Goal: Information Seeking & Learning: Learn about a topic

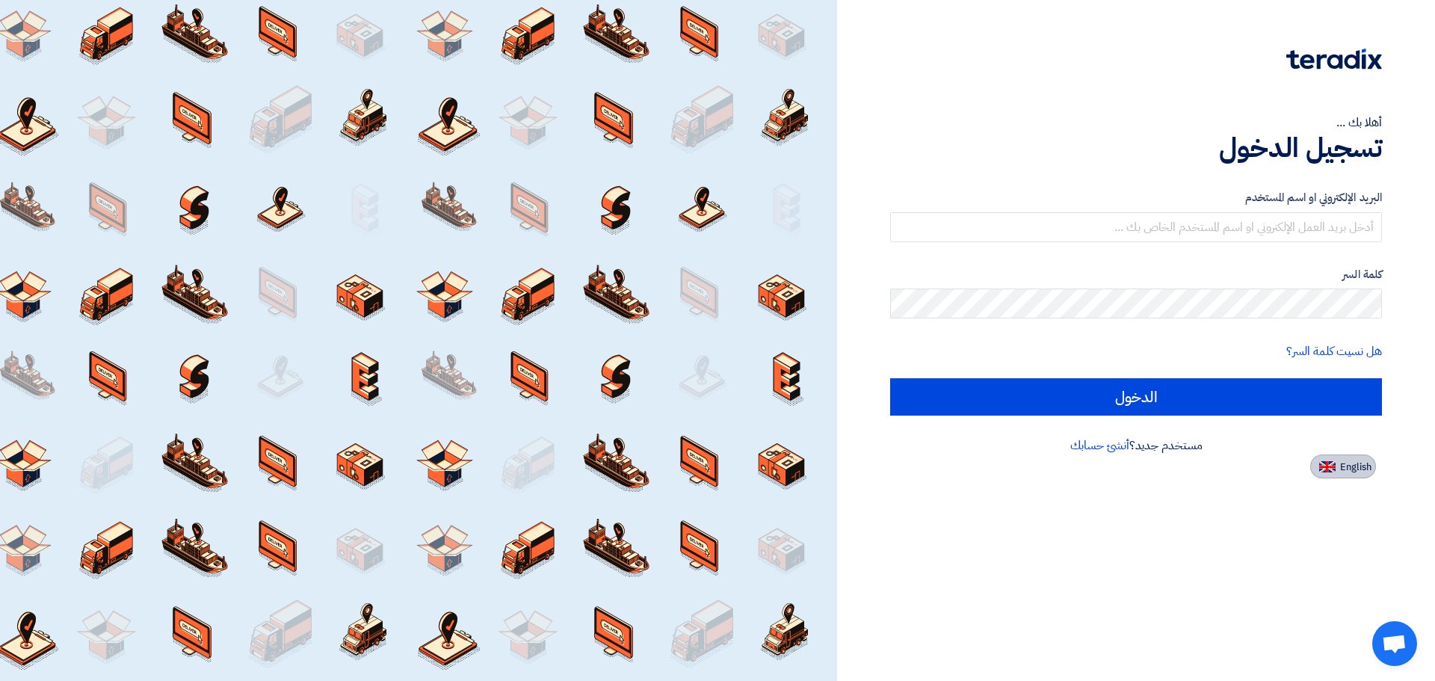
click at [1339, 468] on button "English" at bounding box center [1343, 466] width 66 height 24
type input "Sign in"
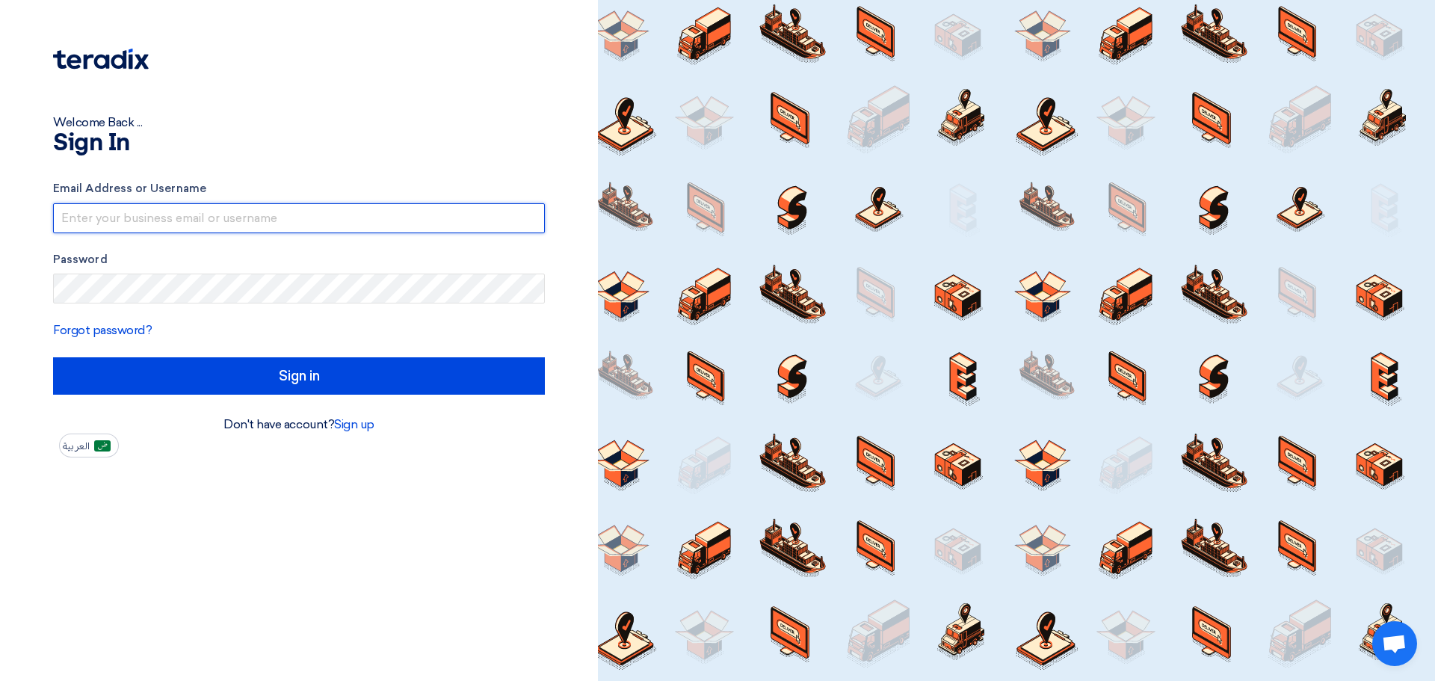
click at [410, 224] on input "text" at bounding box center [299, 218] width 492 height 30
type input "[EMAIL_ADDRESS][DOMAIN_NAME]"
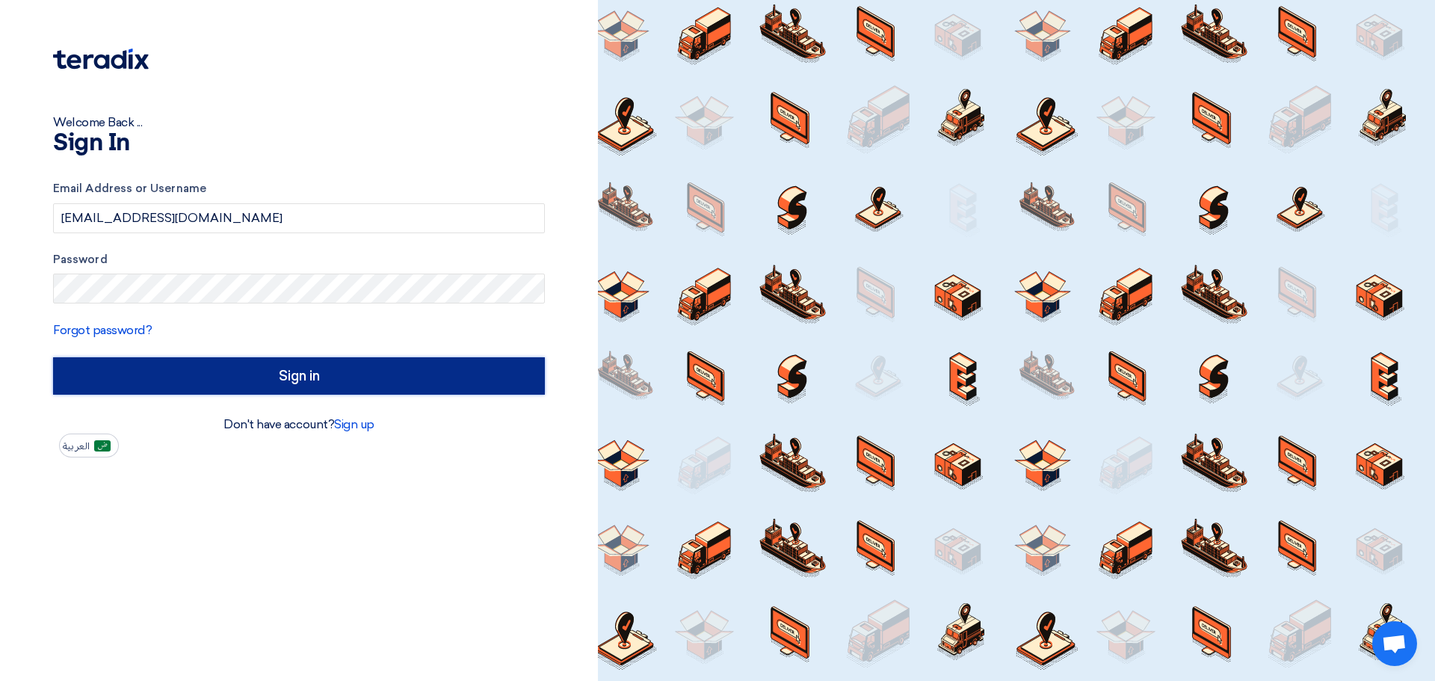
click at [385, 383] on input "Sign in" at bounding box center [299, 375] width 492 height 37
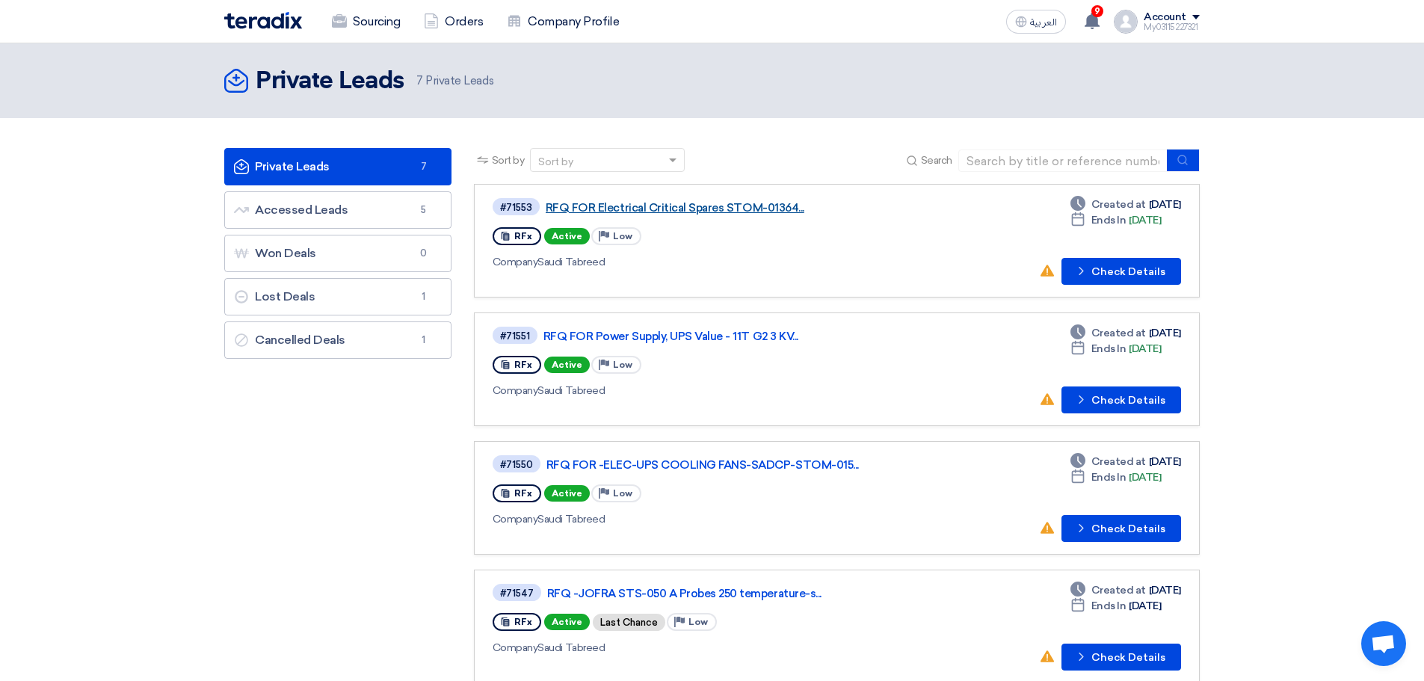
click at [741, 205] on link "RFQ FOR Electrical Critical Spares STOM-01364..." at bounding box center [733, 207] width 374 height 13
click at [631, 333] on link "RFQ FOR Power Supply, UPS Value - 11T G2 3 KV..." at bounding box center [730, 336] width 374 height 13
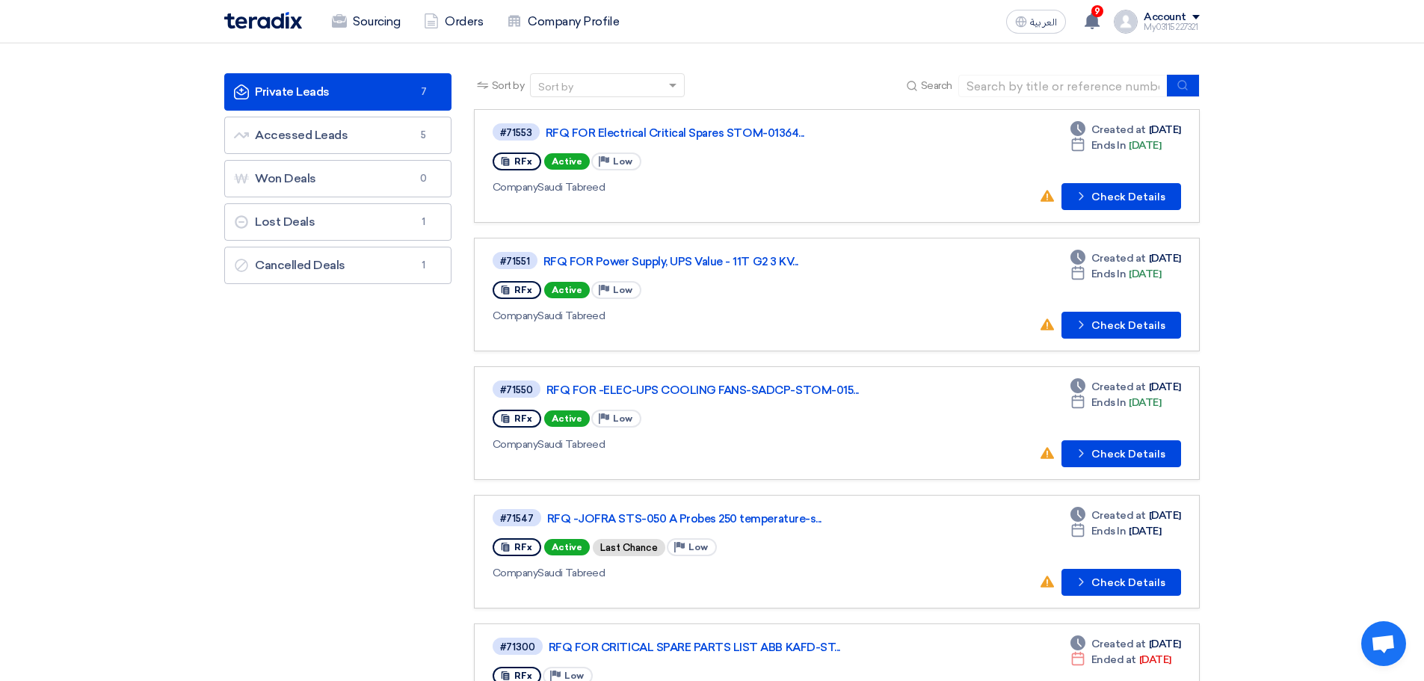
scroll to position [149, 0]
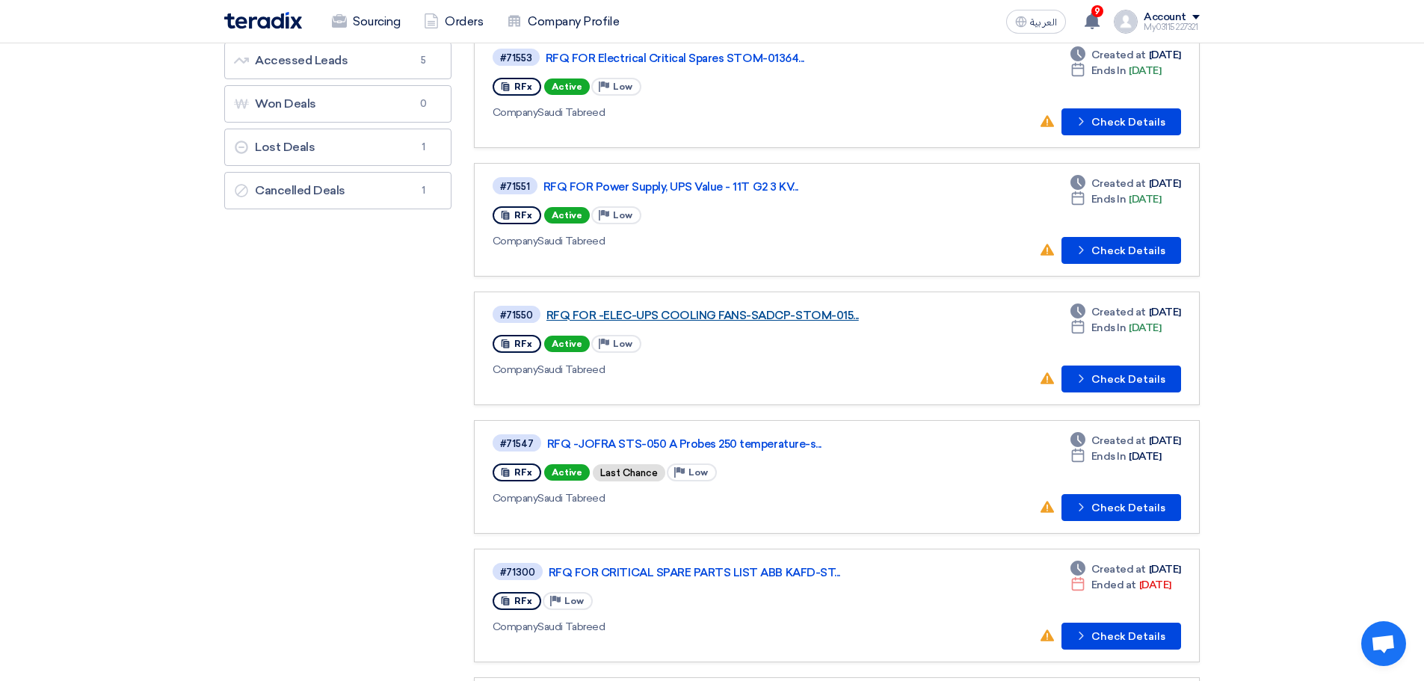
click at [654, 314] on link "RFQ FOR -ELEC-UPS COOLING FANS-SADCP-STOM-015..." at bounding box center [733, 315] width 374 height 13
click at [629, 440] on link "RFQ -JOFRA STS-050 A Probes 250 temperature-s..." at bounding box center [734, 443] width 374 height 13
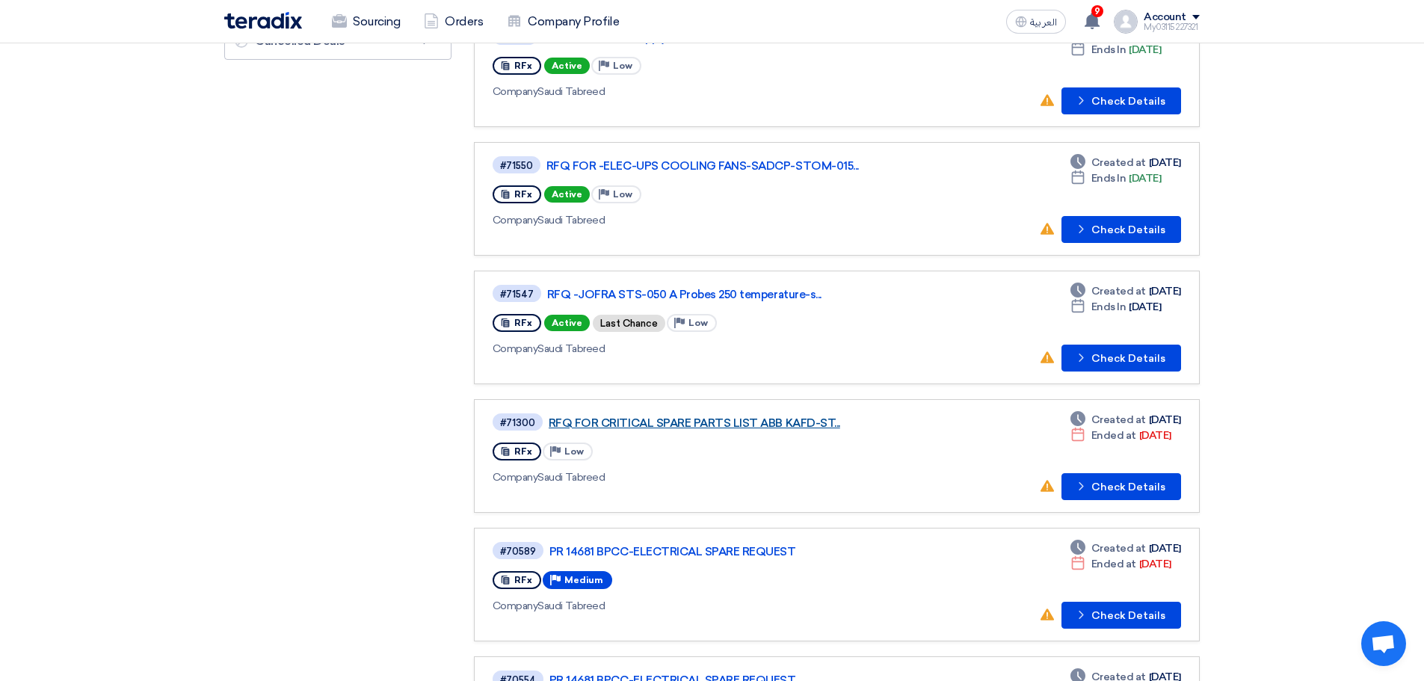
click at [623, 416] on link "RFQ FOR CRITICAL SPARE PARTS LIST ABB KAFD-ST..." at bounding box center [736, 422] width 374 height 13
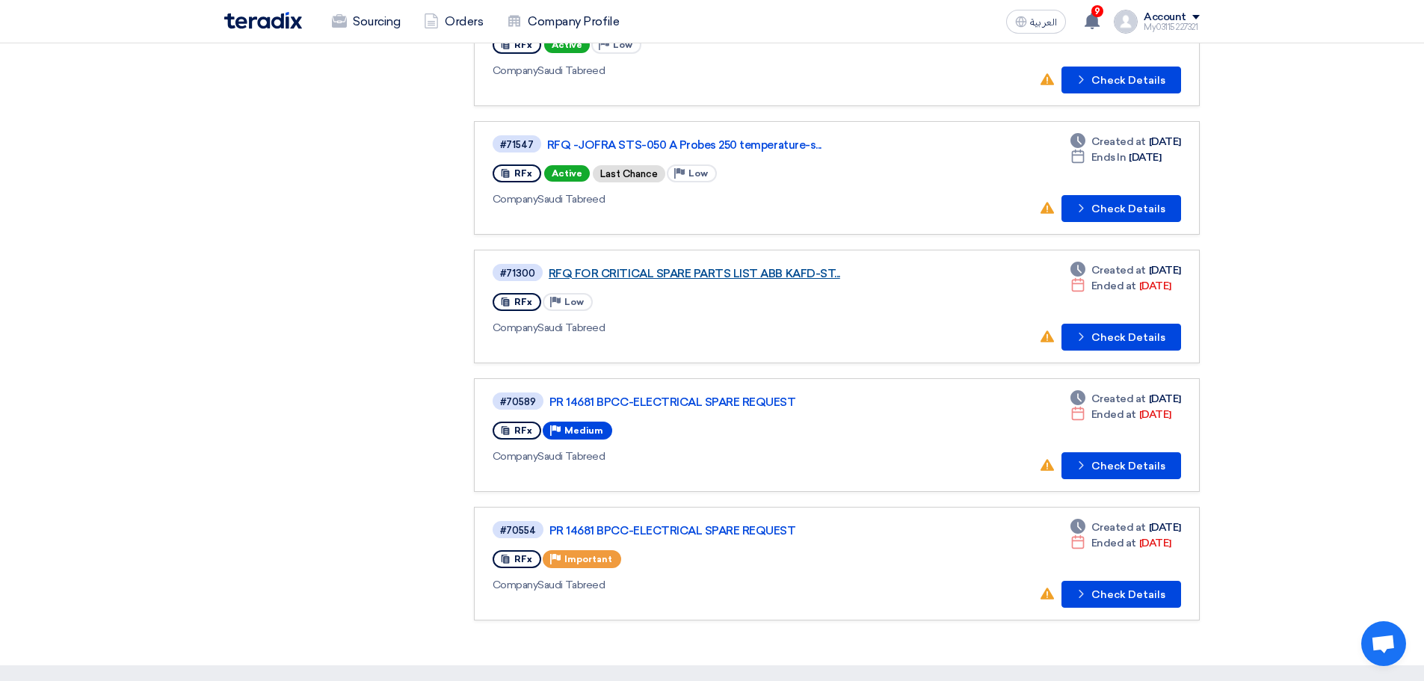
scroll to position [523, 0]
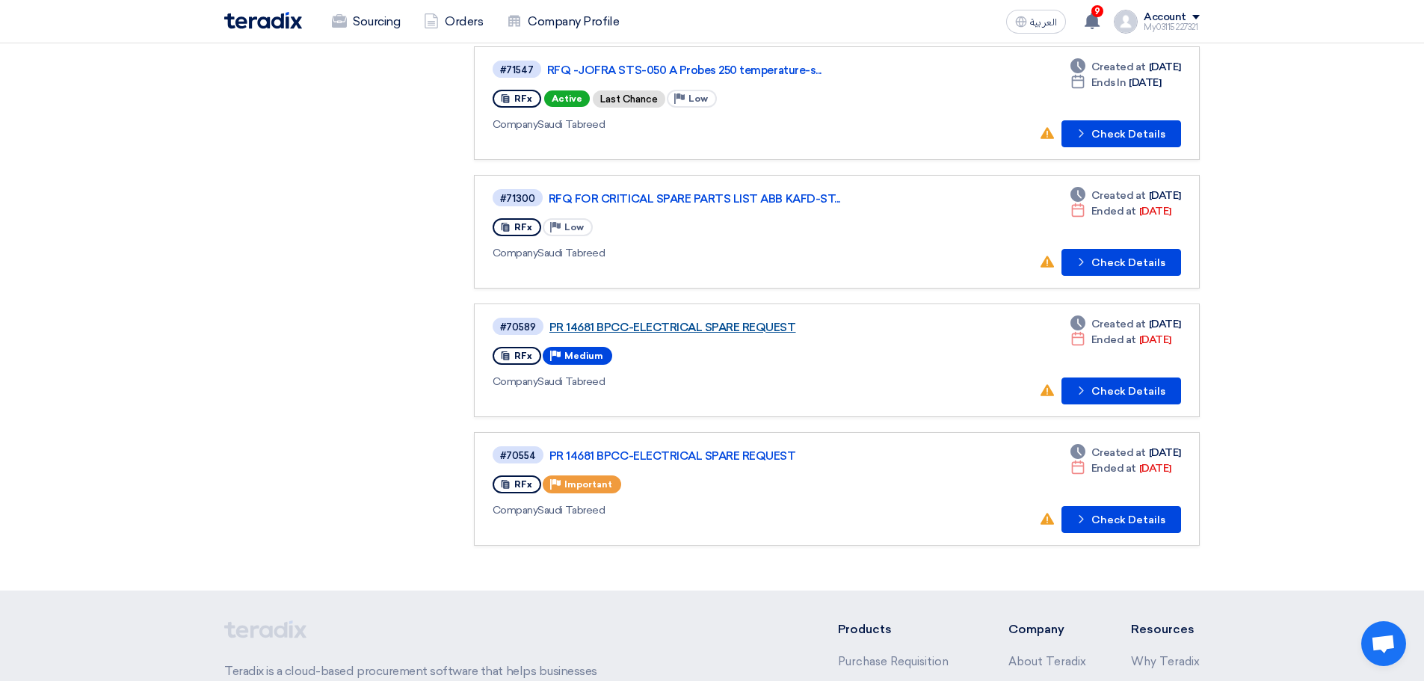
click at [620, 332] on link "PR 14681 BPCC-ELECTRICAL SPARE REQUEST" at bounding box center [736, 327] width 374 height 13
click at [623, 452] on link "PR 14681 BPCC-ELECTRICAL SPARE REQUEST" at bounding box center [736, 455] width 374 height 13
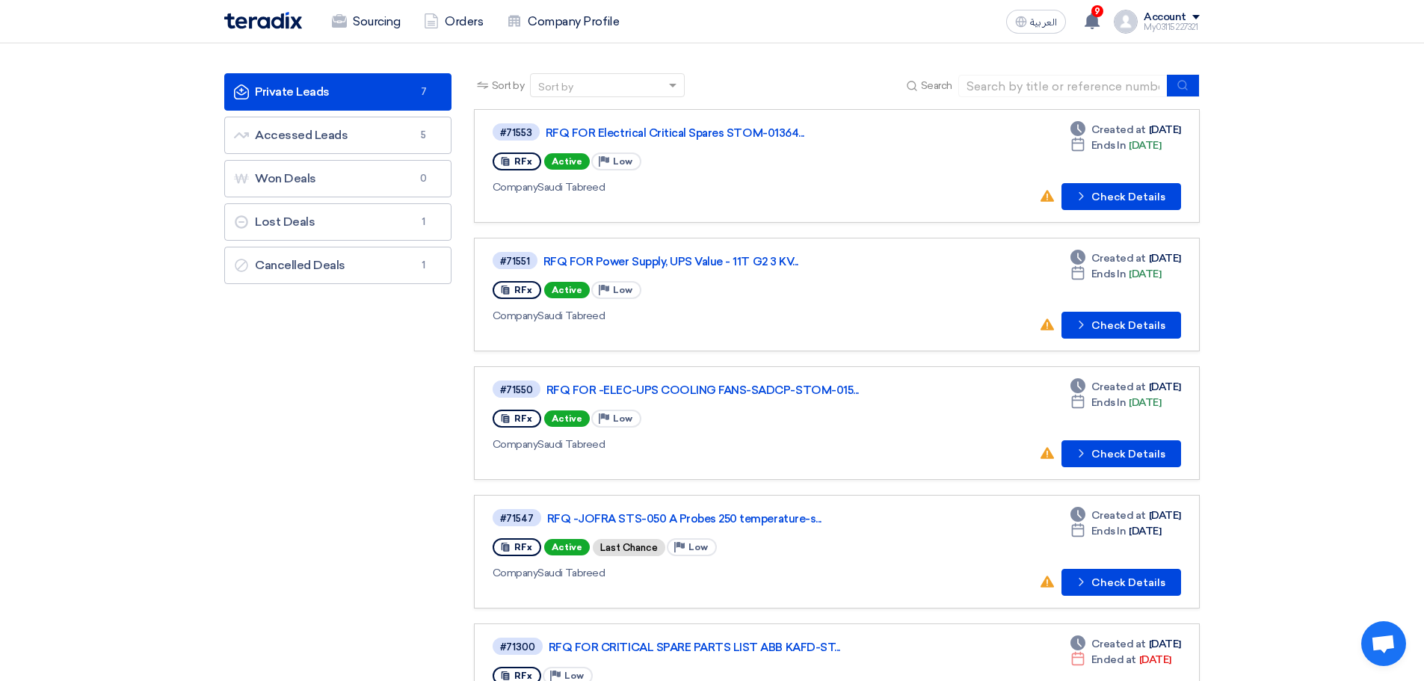
scroll to position [0, 0]
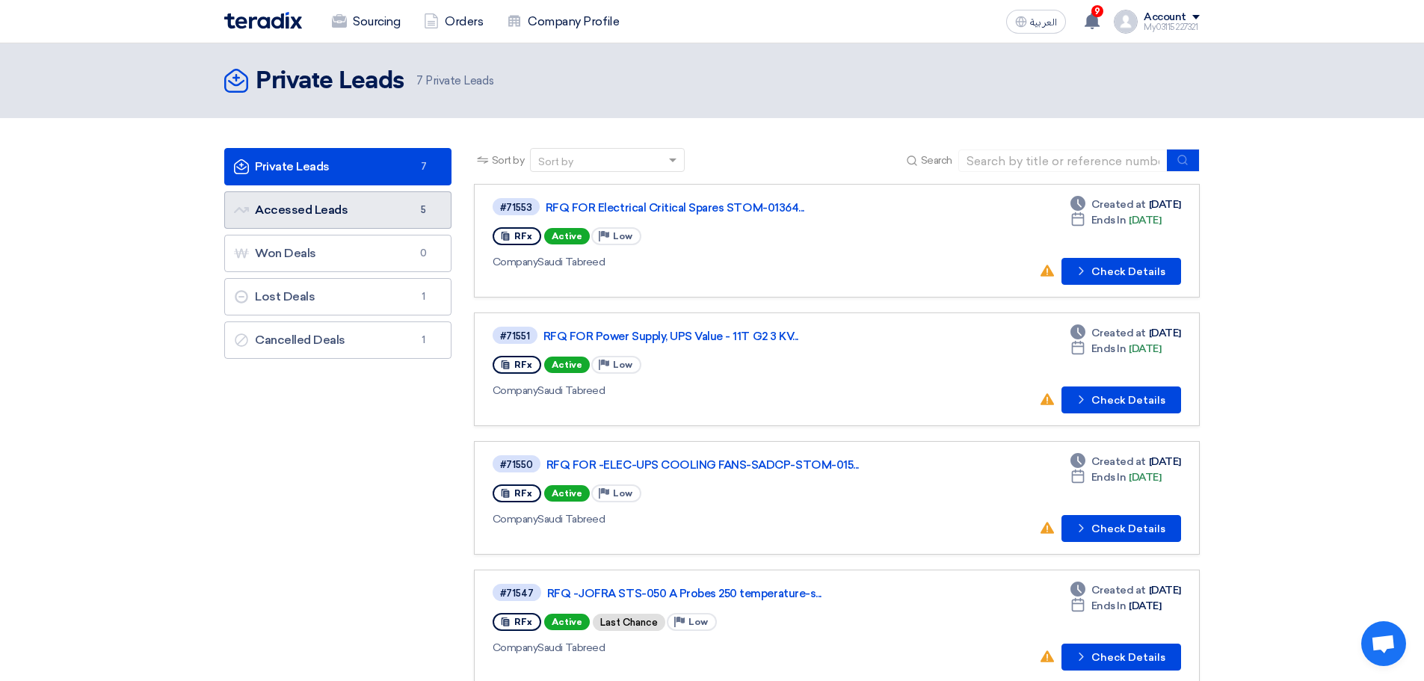
click at [370, 214] on link "Accessed Leads Accessed Leads 5" at bounding box center [337, 209] width 227 height 37
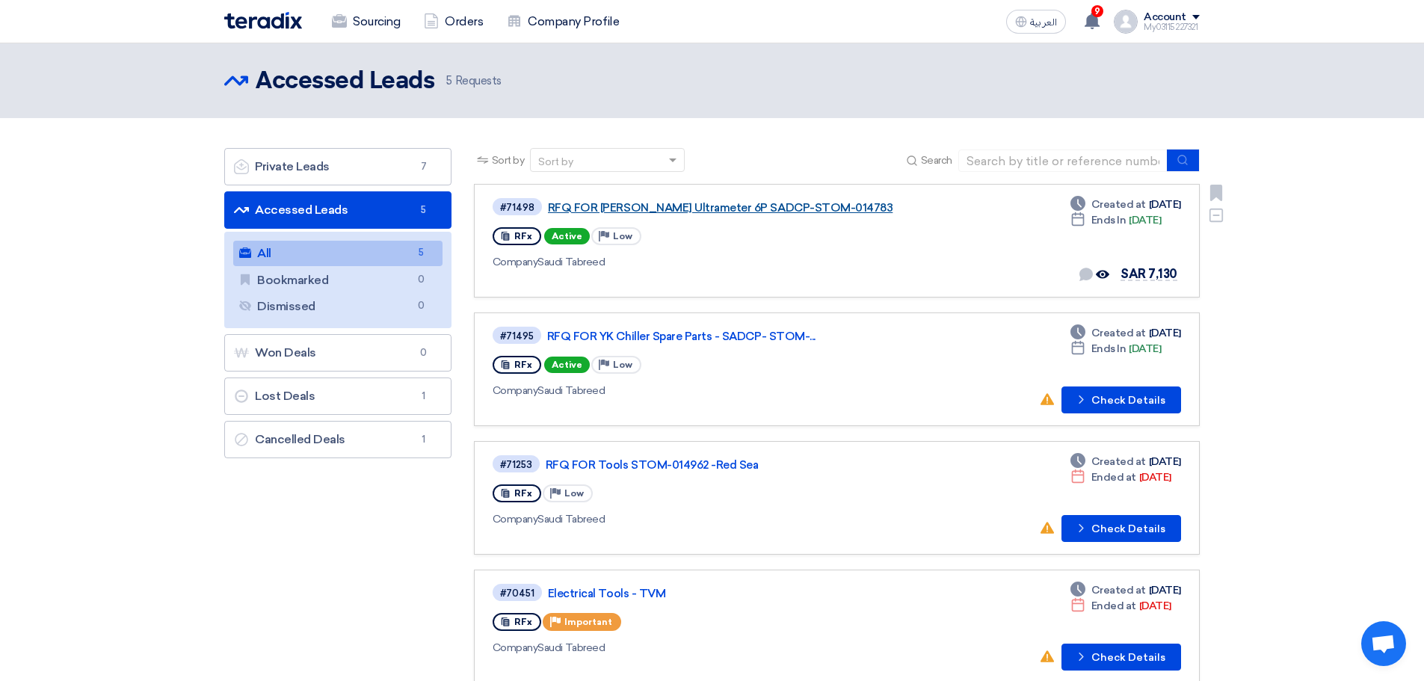
click at [729, 205] on link "RFQ FOR Myron Ultrameter 6P SADCP-STOM-014783" at bounding box center [735, 207] width 374 height 13
click at [660, 334] on link "RFQ FOR YK Chiller Spare Parts - SADCP- STOM-..." at bounding box center [734, 336] width 374 height 13
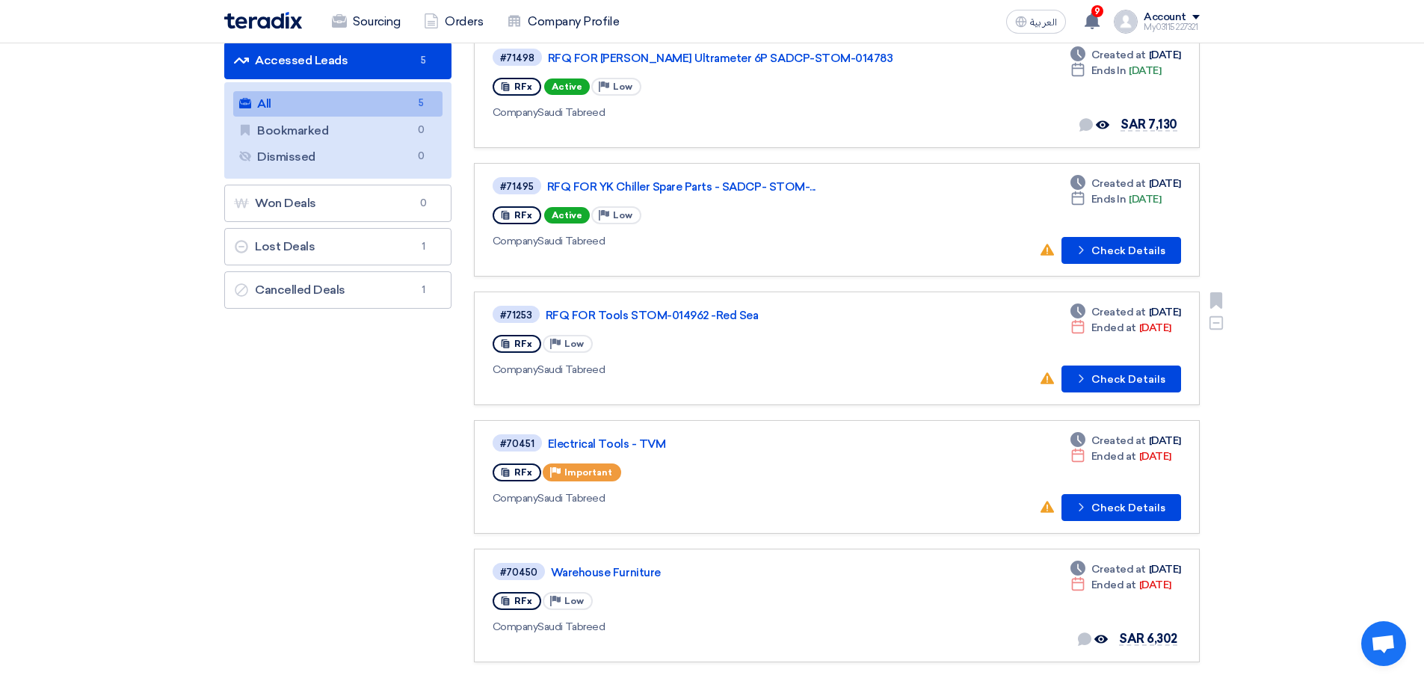
scroll to position [224, 0]
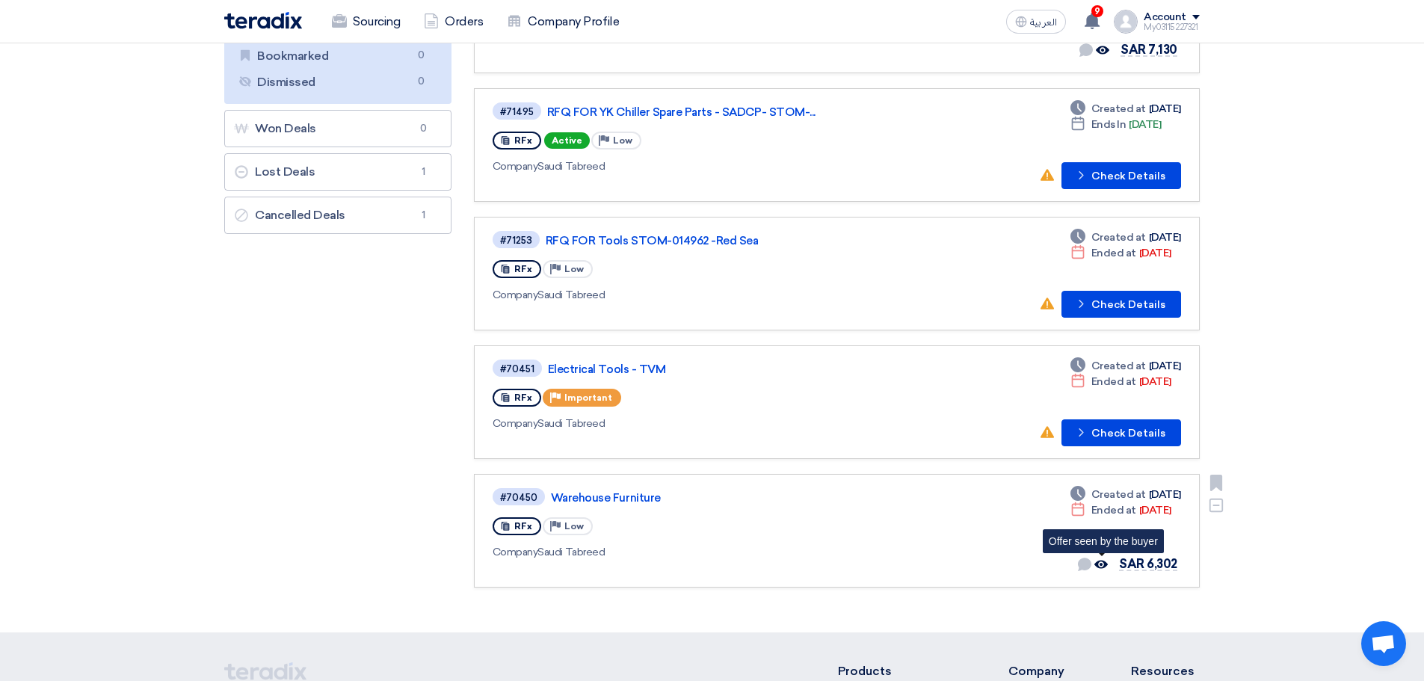
click at [1106, 565] on use at bounding box center [1100, 565] width 13 height 8
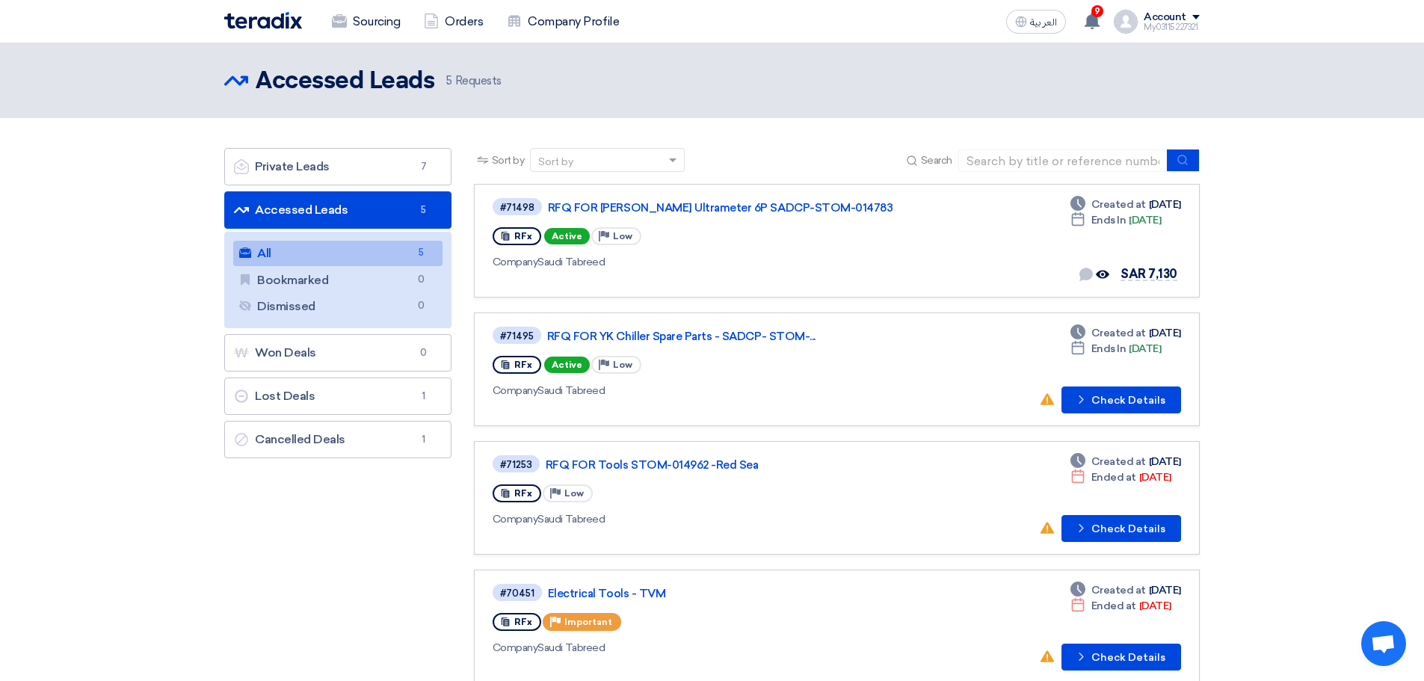
click at [283, 24] on img at bounding box center [263, 20] width 78 height 17
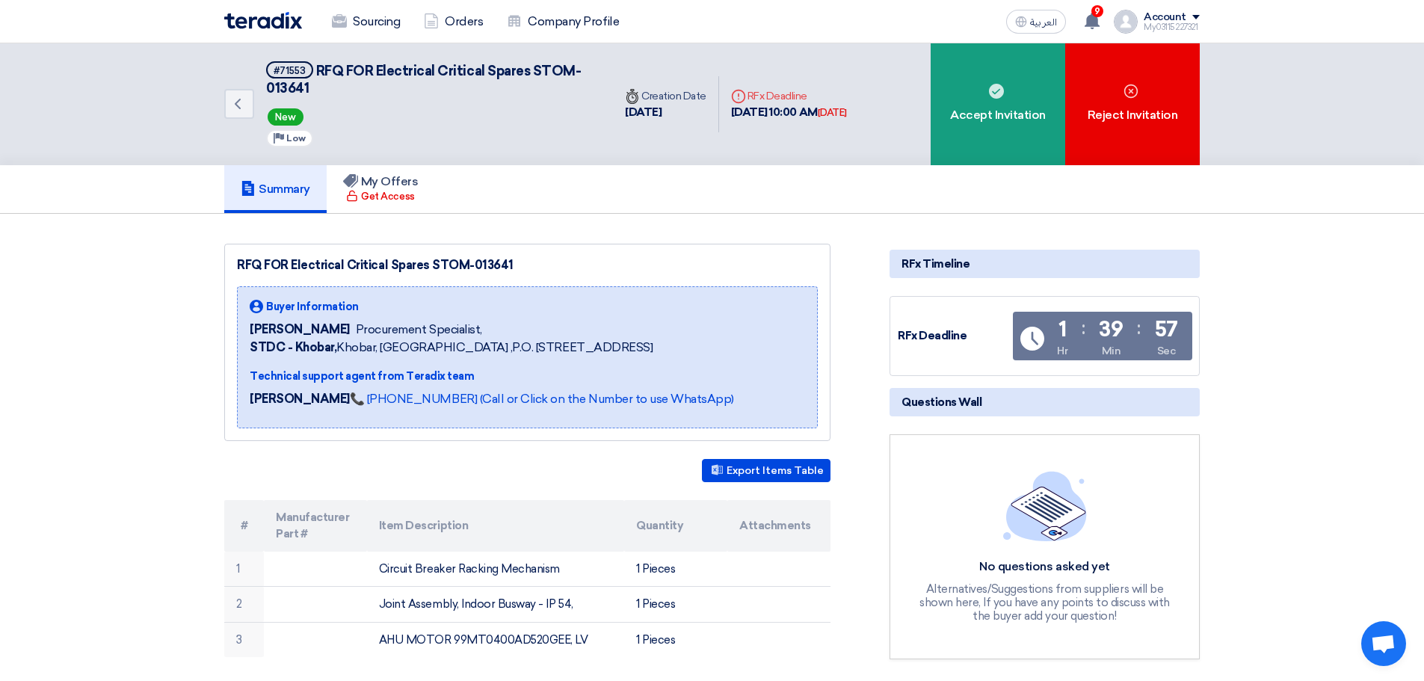
scroll to position [224, 0]
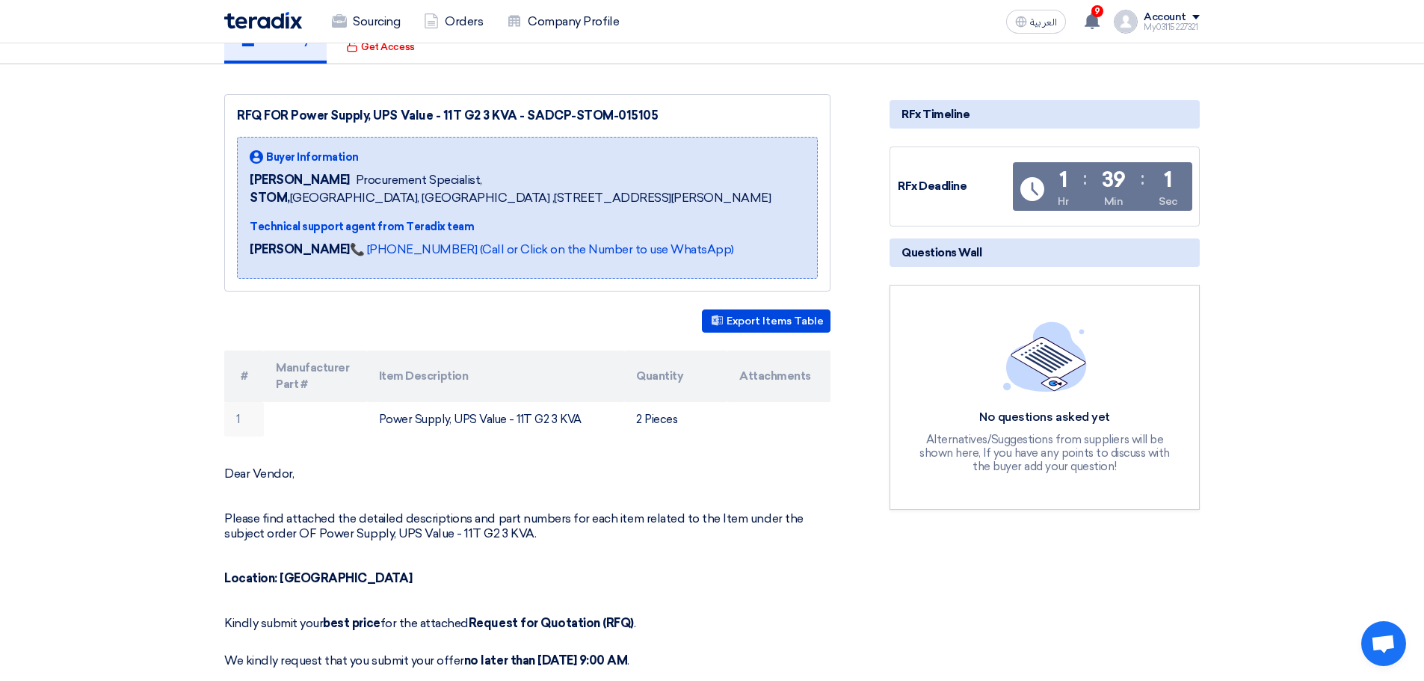
scroll to position [224, 0]
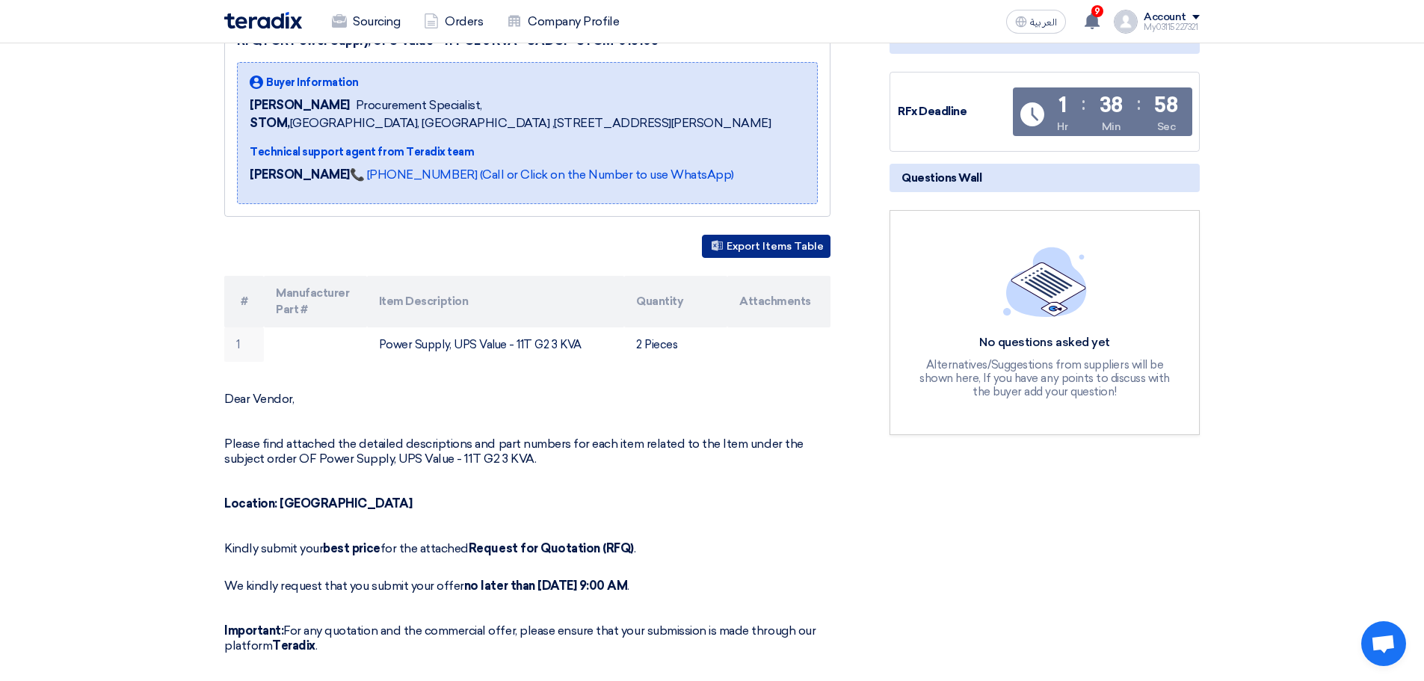
click at [746, 258] on button "Export Items Table" at bounding box center [766, 246] width 129 height 23
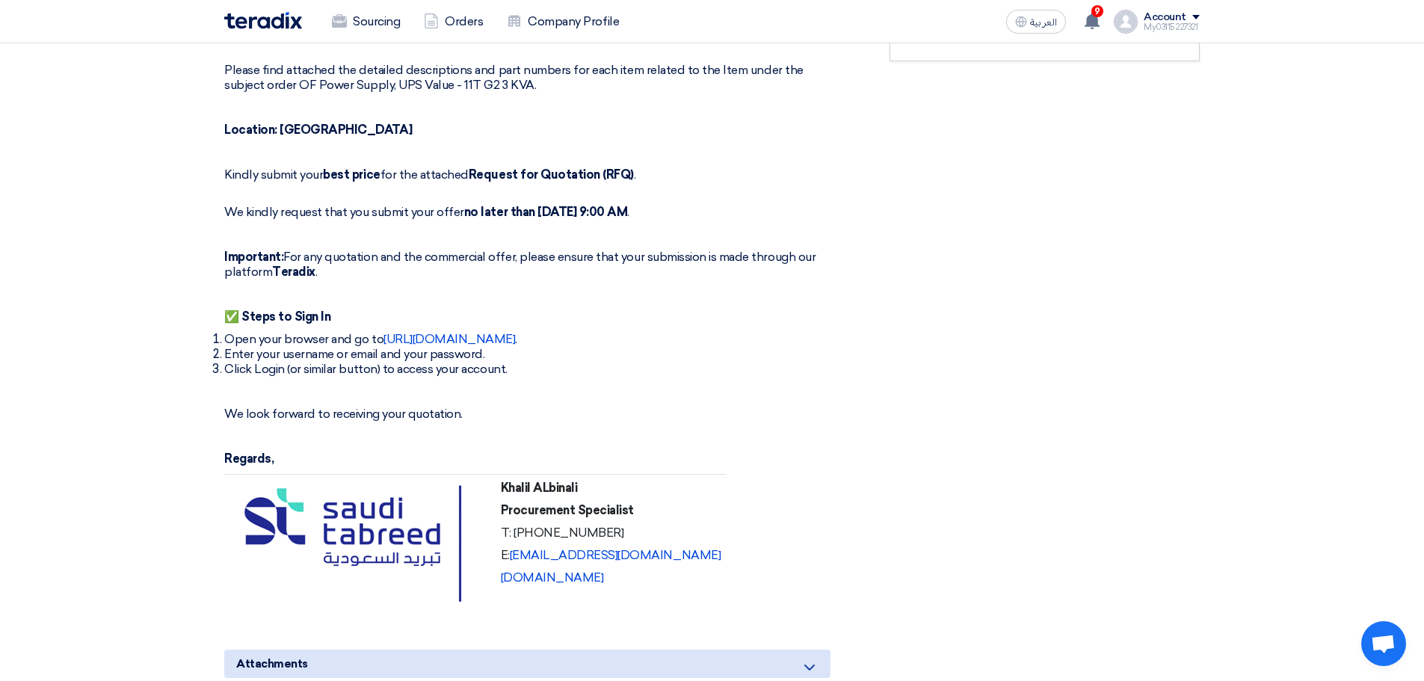
scroll to position [374, 0]
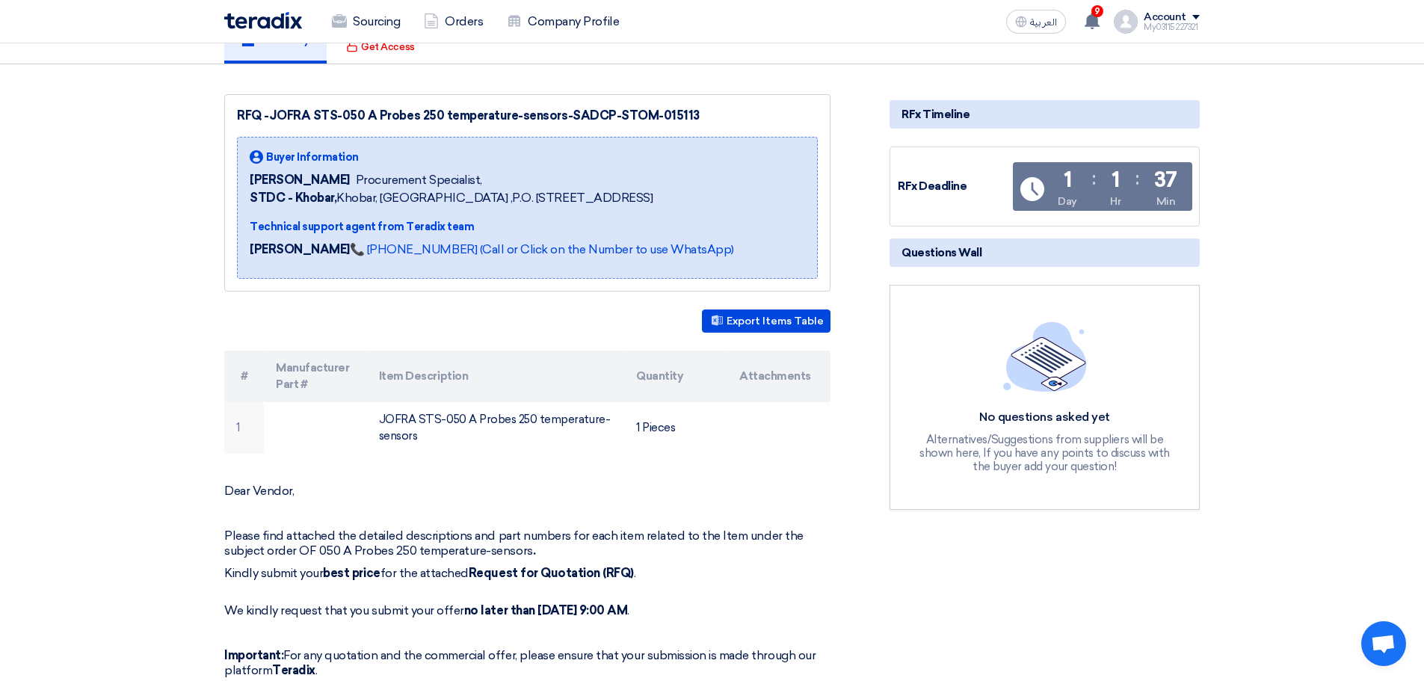
scroll to position [224, 0]
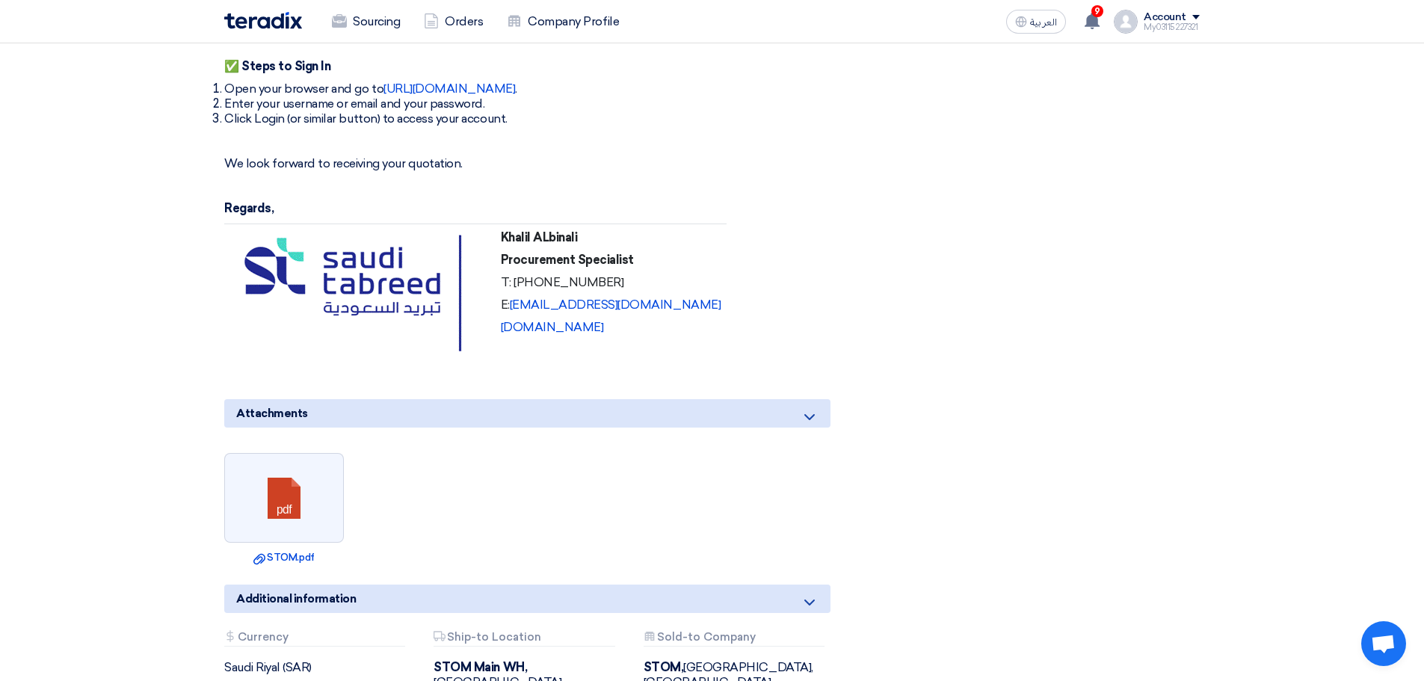
scroll to position [1121, 0]
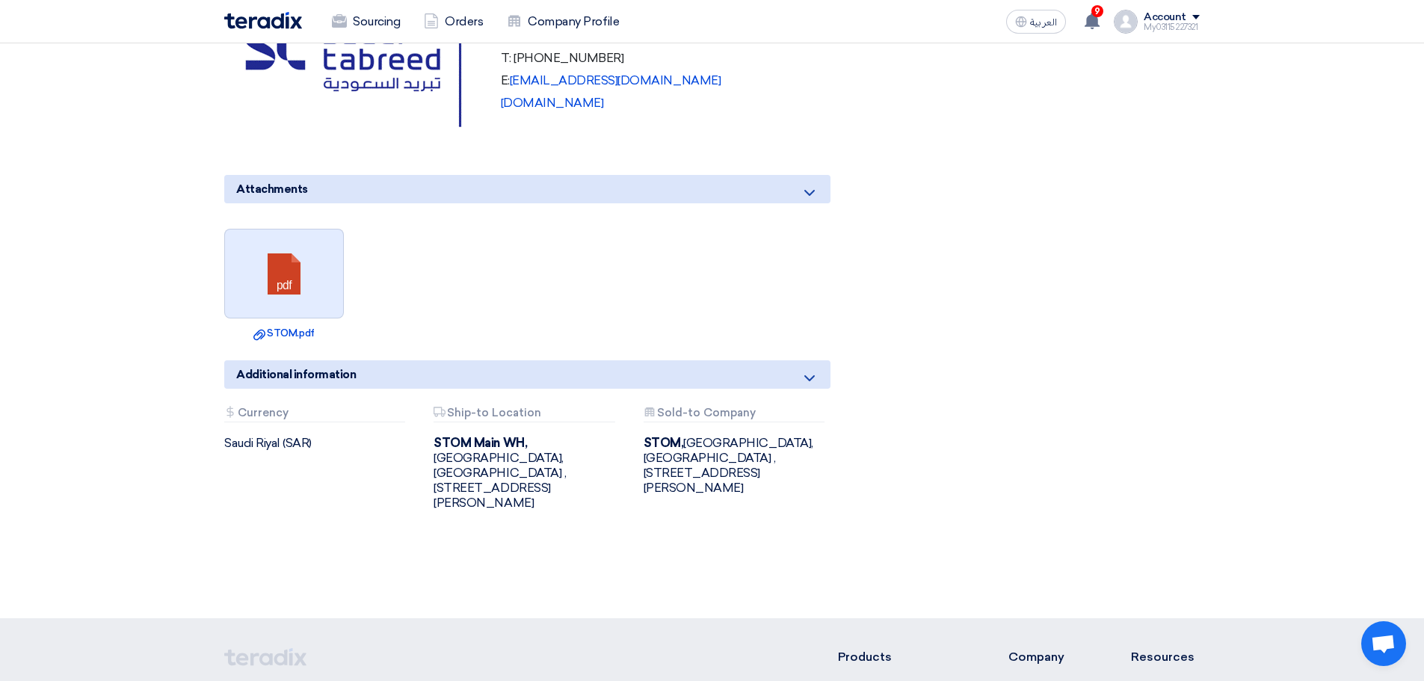
click at [295, 295] on link at bounding box center [285, 274] width 120 height 90
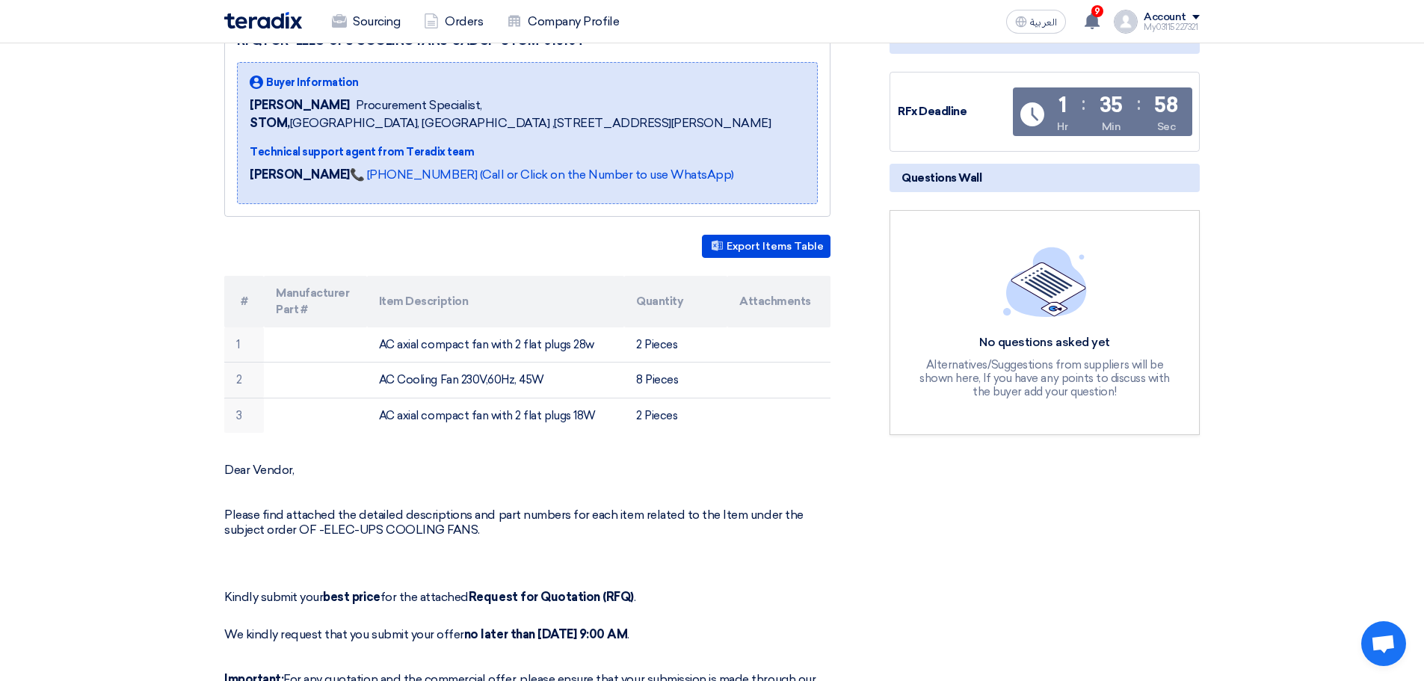
scroll to position [0, 0]
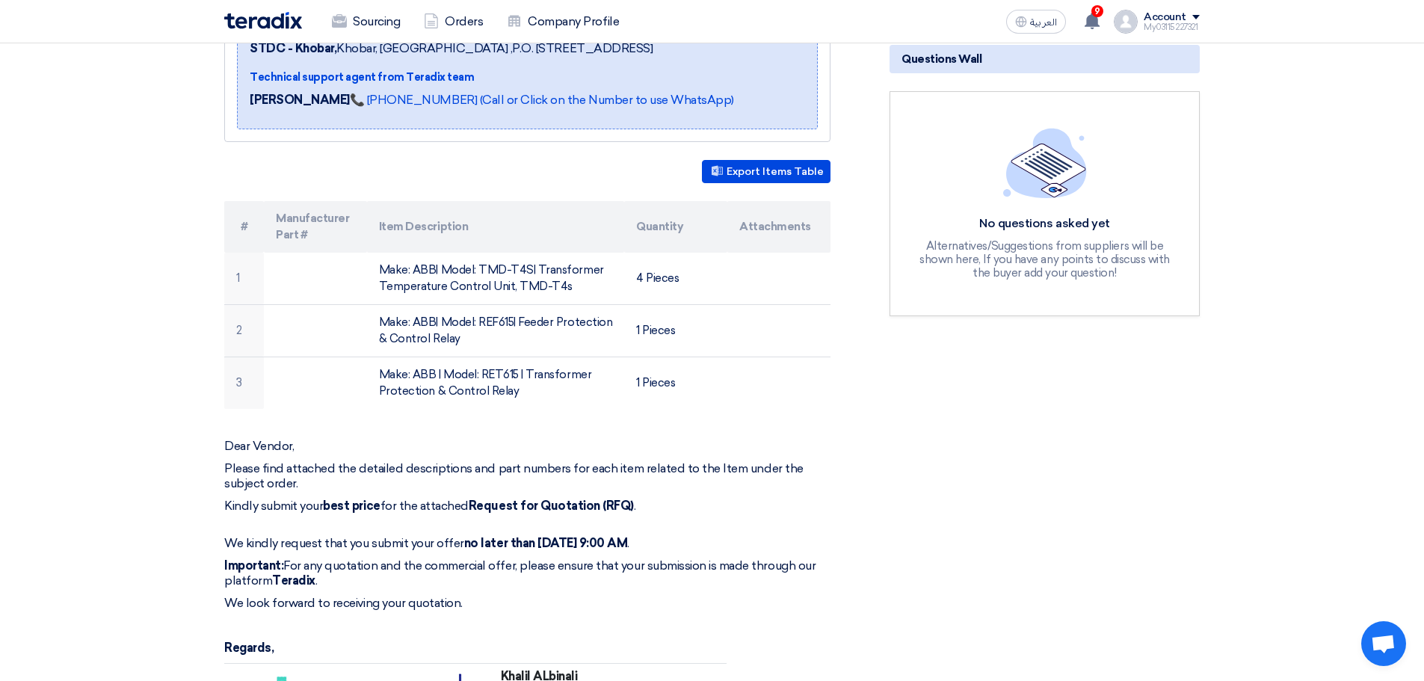
scroll to position [224, 0]
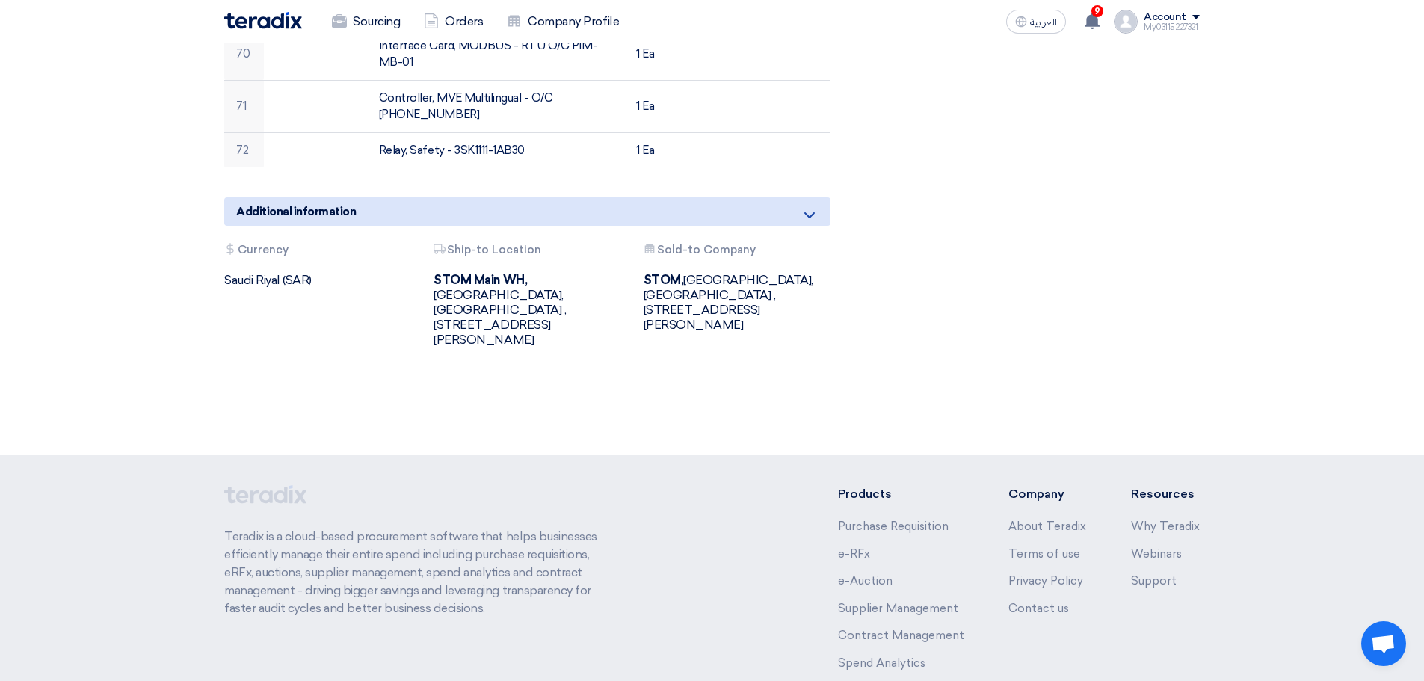
scroll to position [4261, 0]
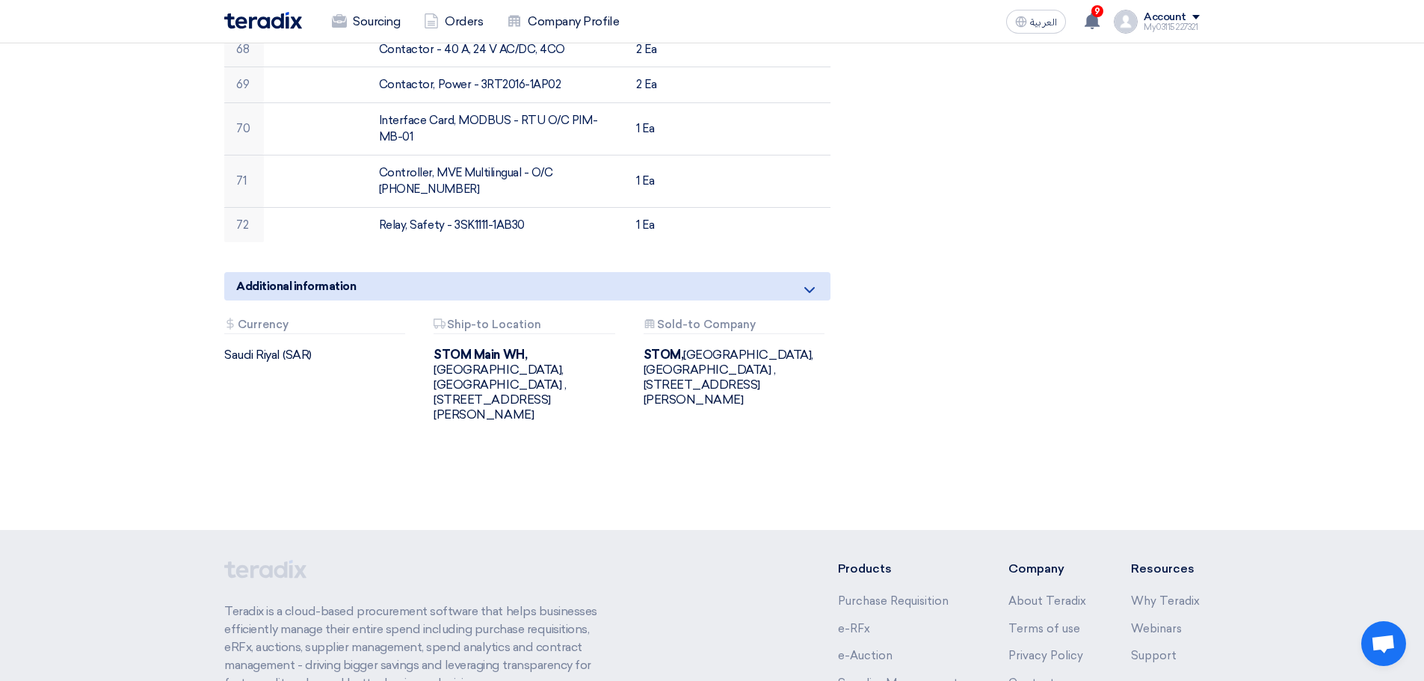
click at [799, 272] on div "Additional information" at bounding box center [527, 286] width 606 height 28
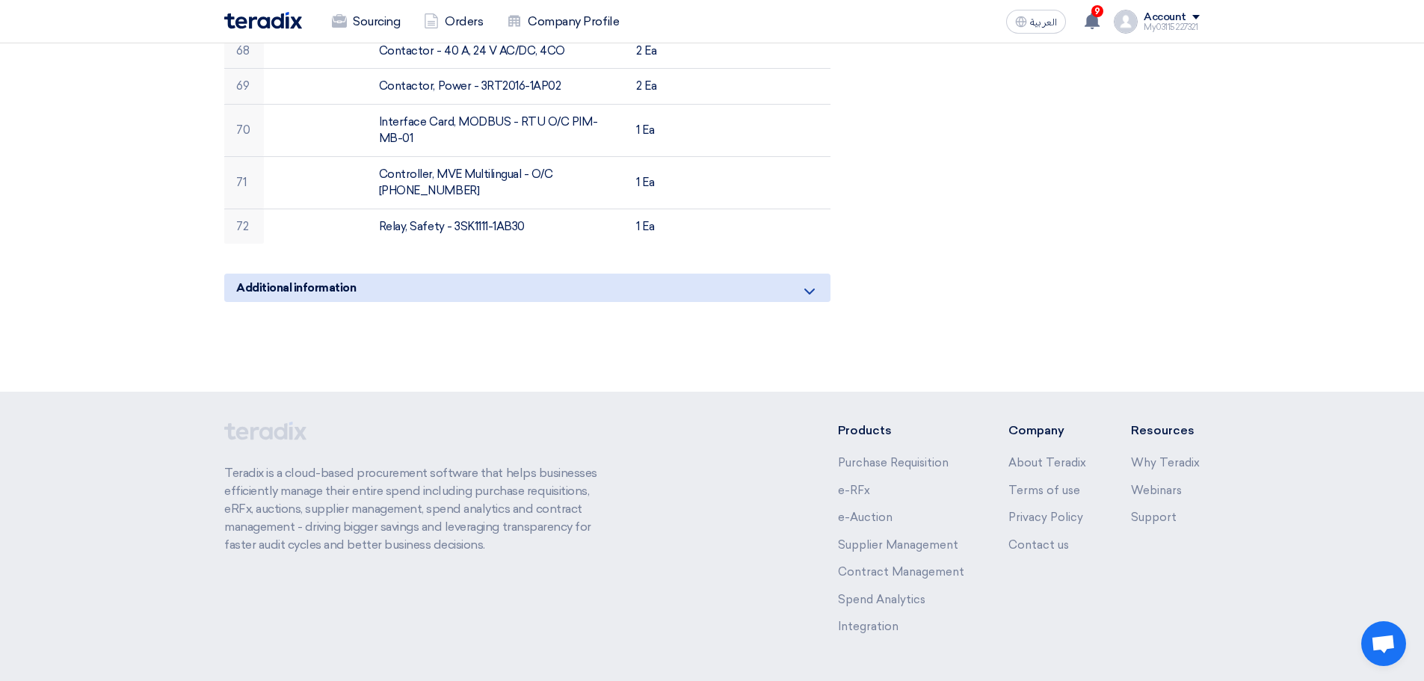
click at [799, 274] on div "Additional information" at bounding box center [527, 288] width 606 height 28
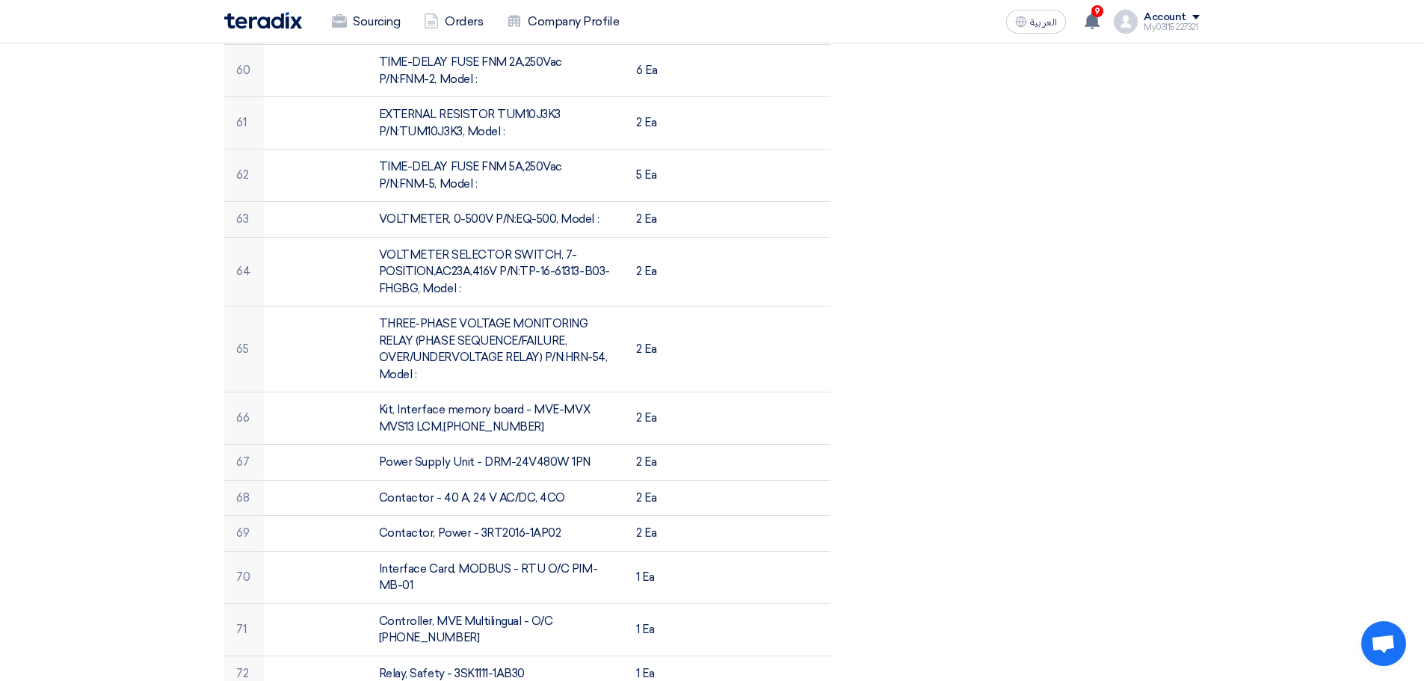
scroll to position [3737, 0]
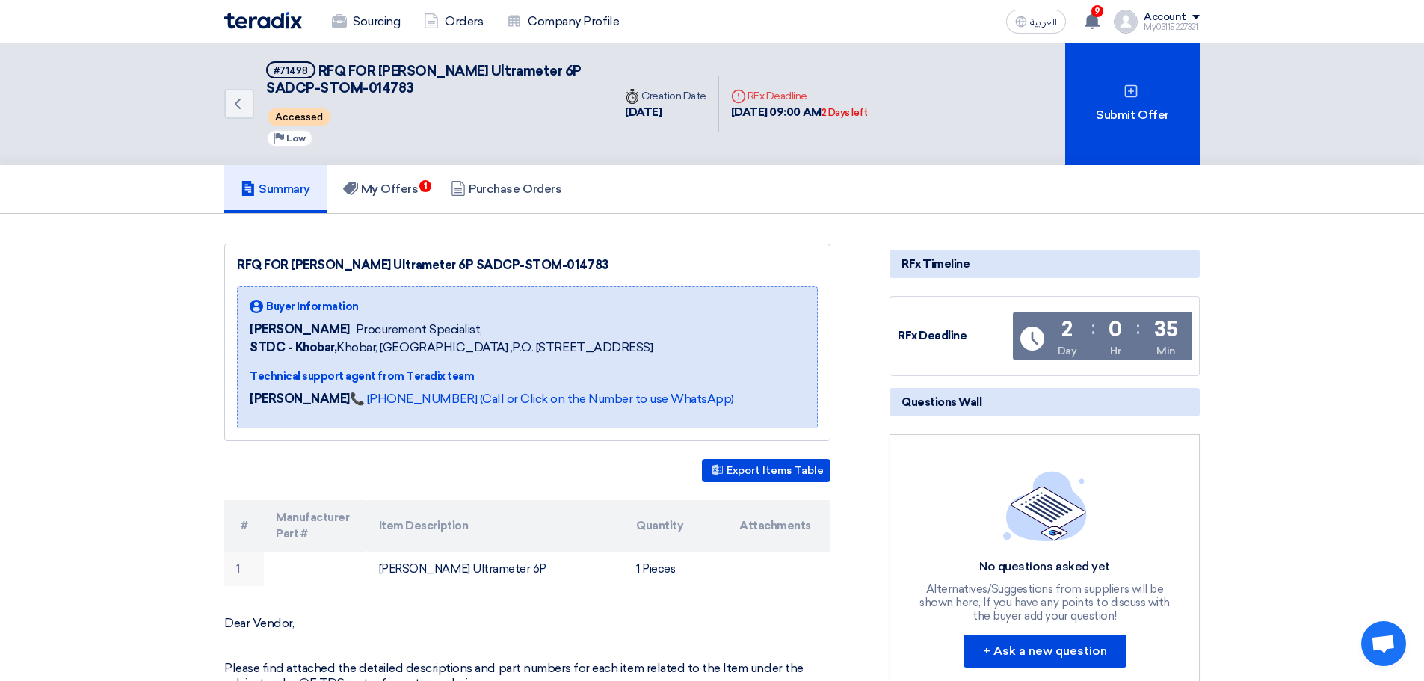
scroll to position [149, 0]
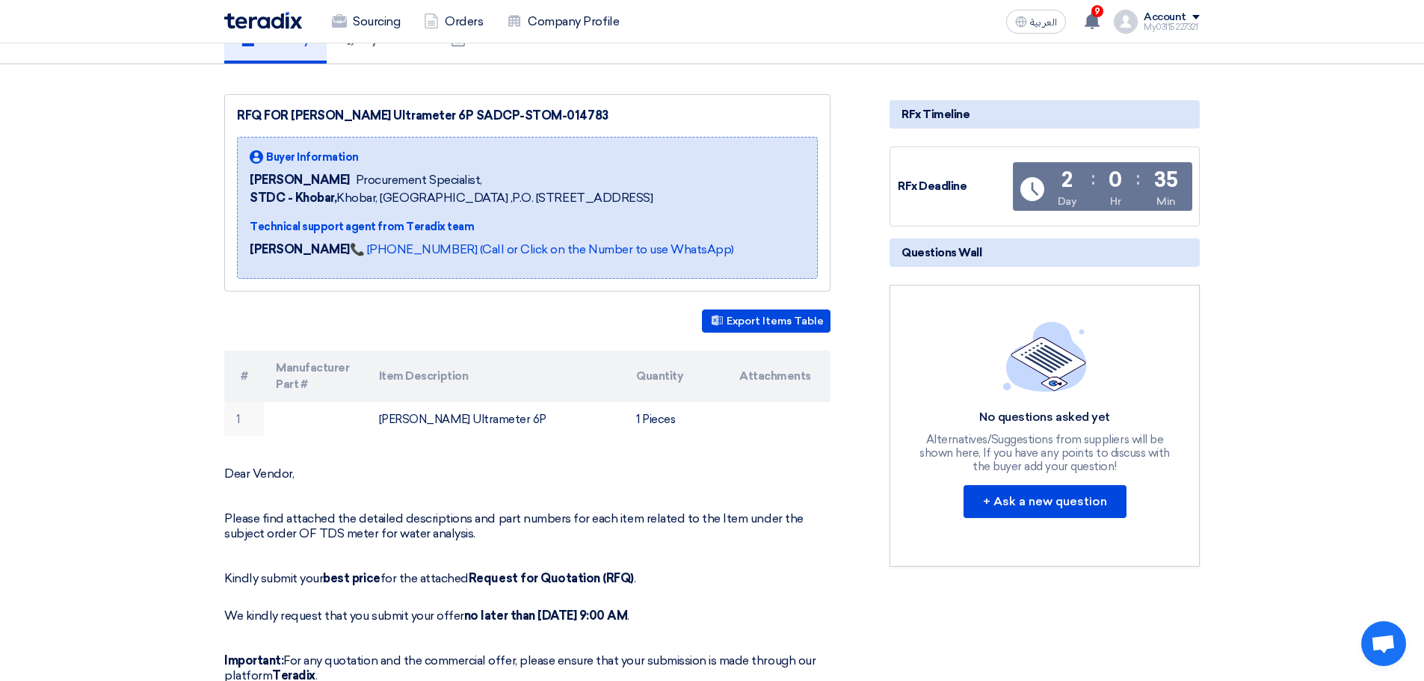
drag, startPoint x: 455, startPoint y: 114, endPoint x: 536, endPoint y: 114, distance: 80.7
click at [536, 114] on div "RFQ FOR [PERSON_NAME] Ultrameter 6P SADCP-STOM-014783" at bounding box center [527, 116] width 581 height 18
copy div "STOM-014783"
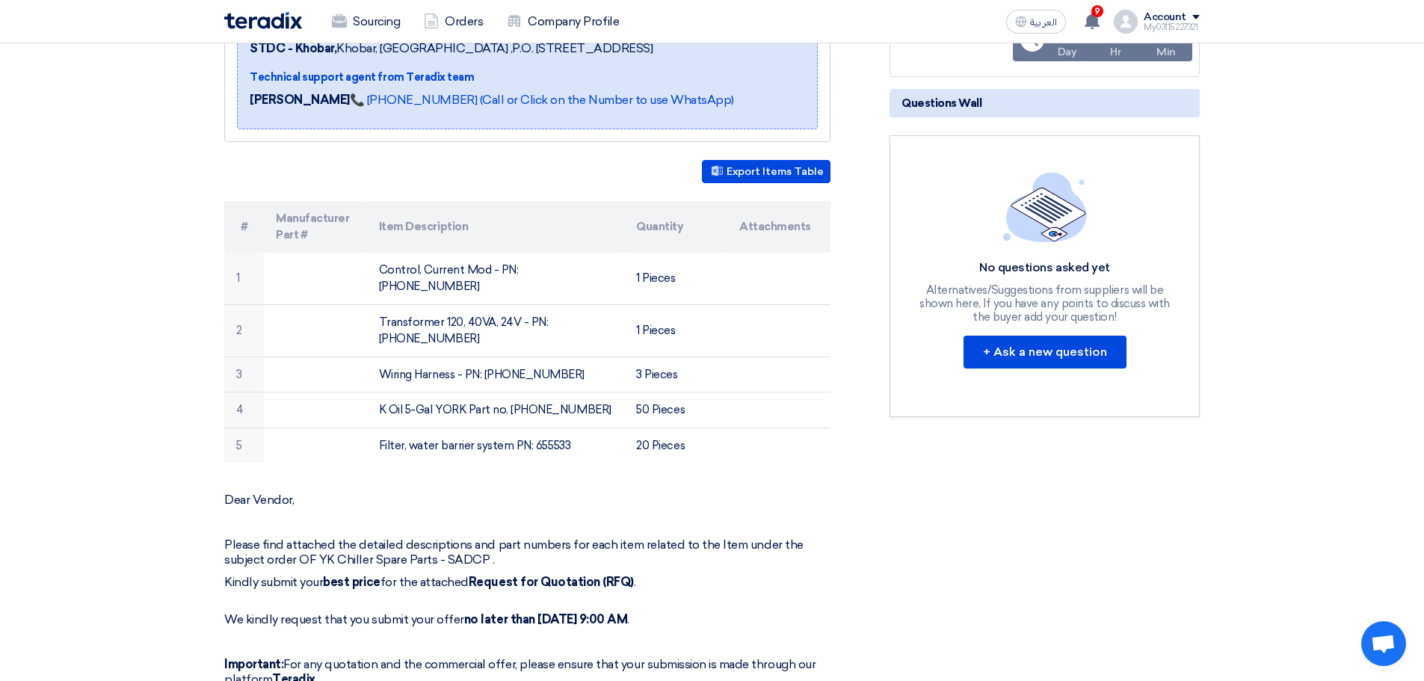
scroll to position [374, 0]
